Goal: Navigation & Orientation: Find specific page/section

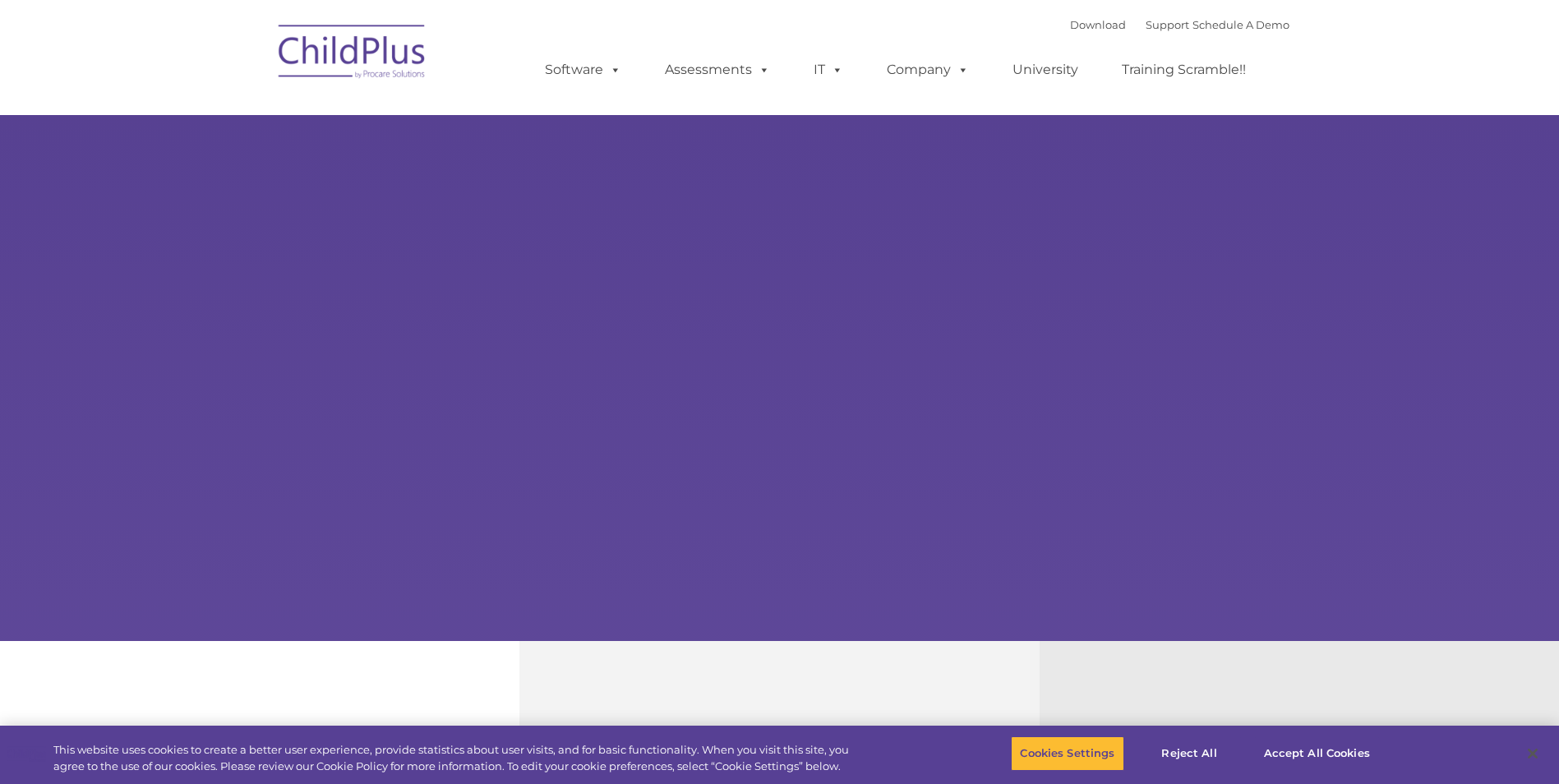
select select "MEDIUM"
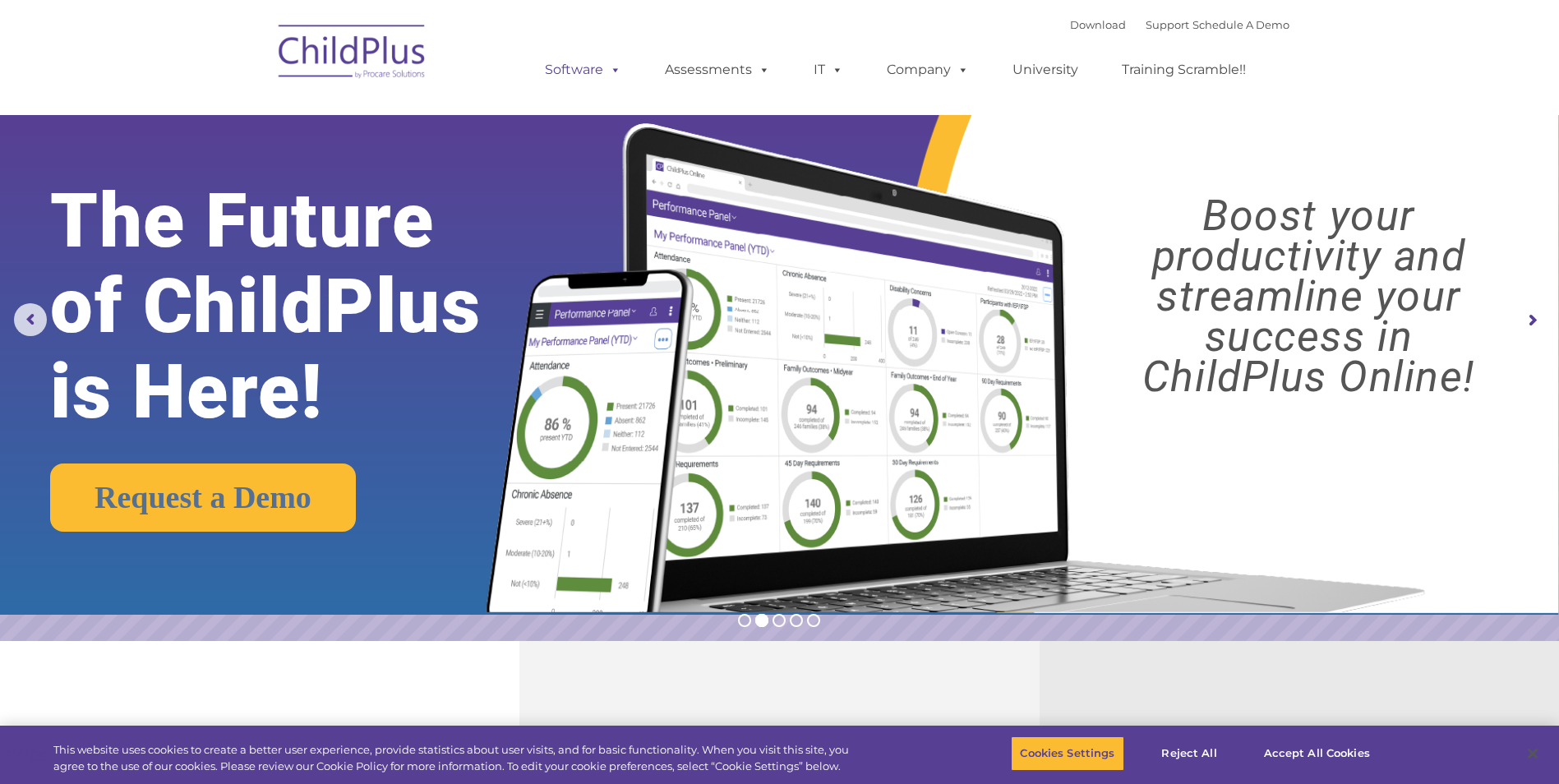
click at [609, 67] on span at bounding box center [612, 70] width 18 height 15
click at [615, 65] on span at bounding box center [612, 70] width 18 height 15
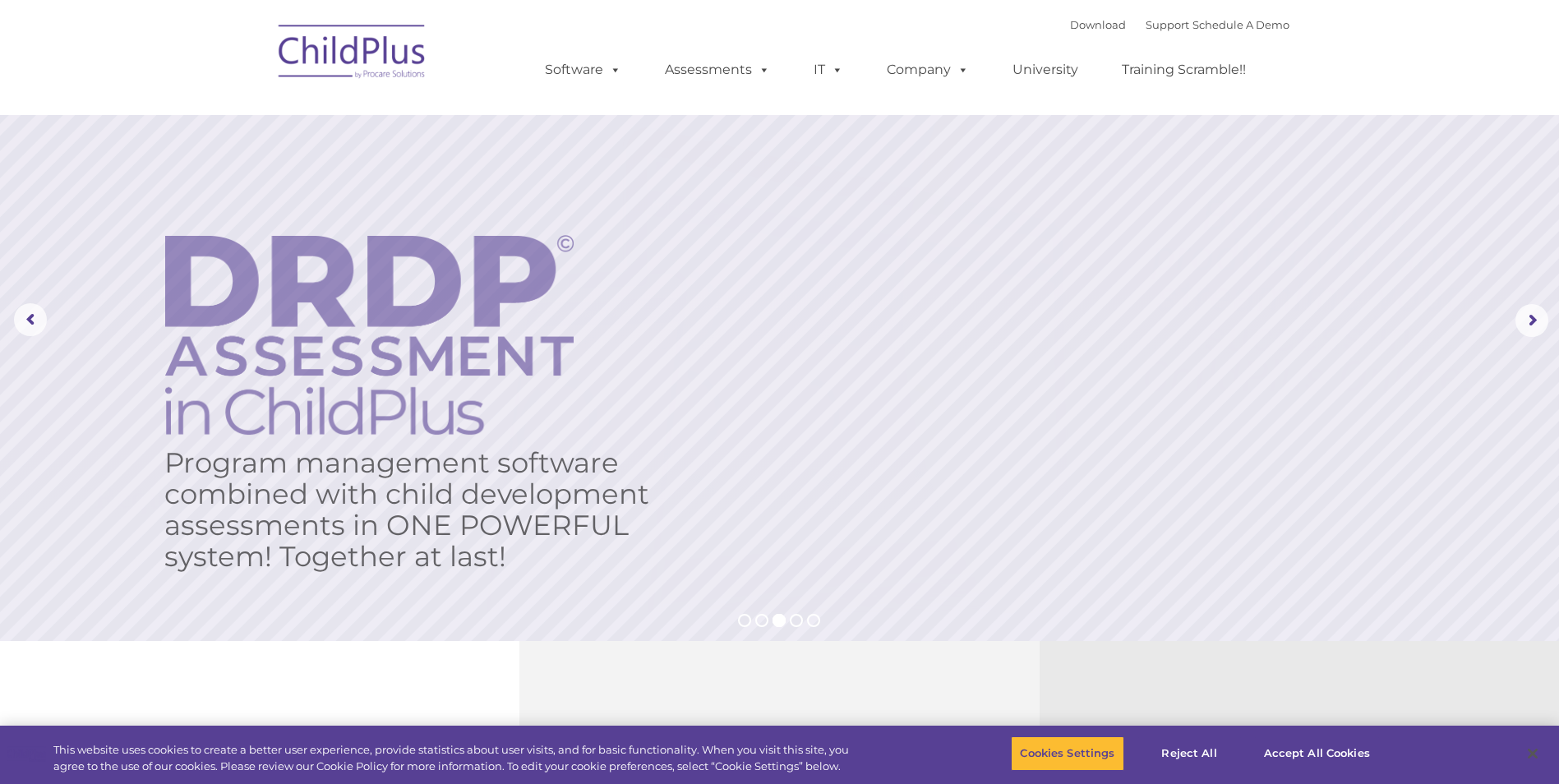
click at [405, 62] on img at bounding box center [353, 53] width 165 height 82
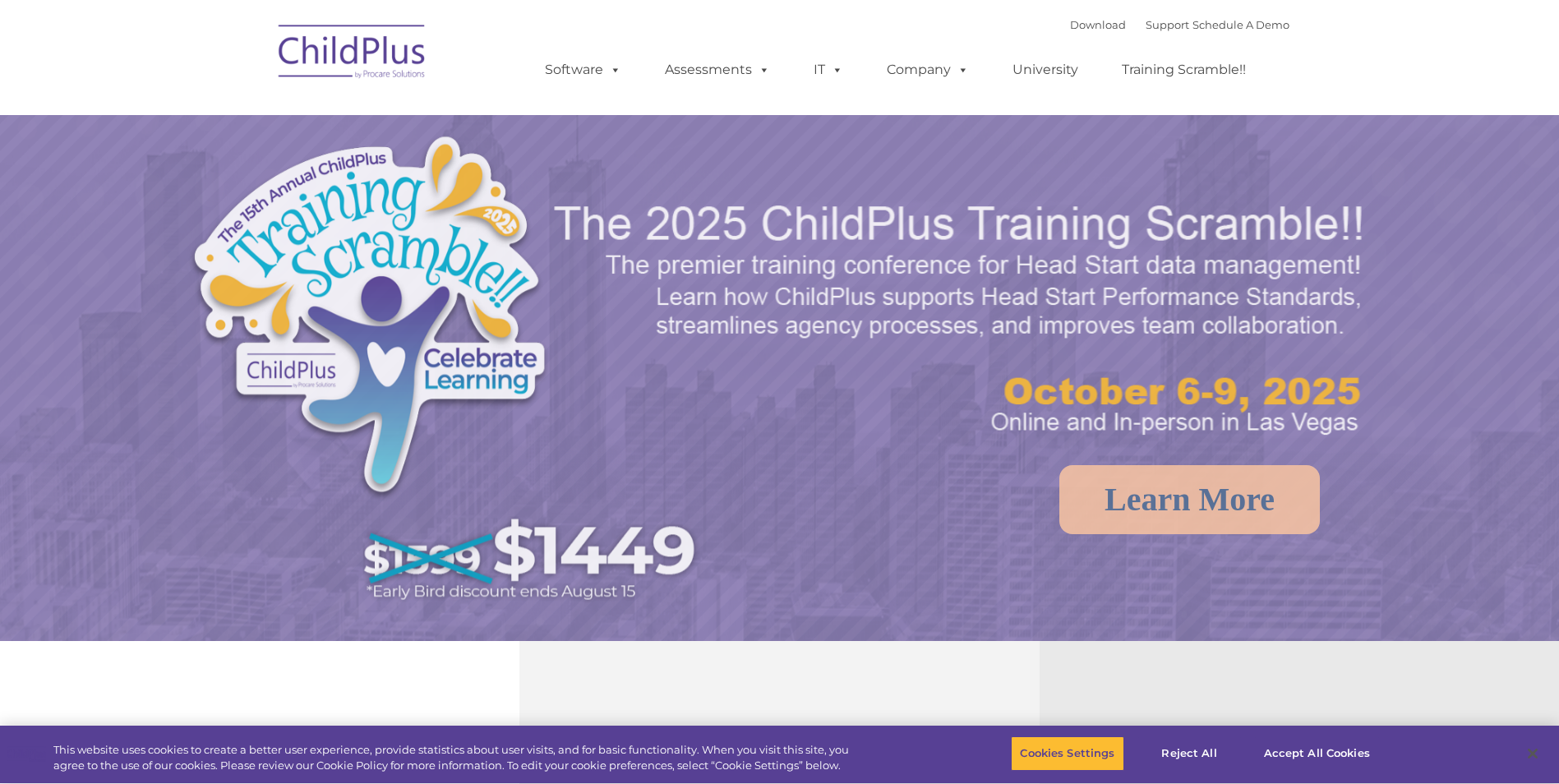
select select "MEDIUM"
